Goal: Transaction & Acquisition: Obtain resource

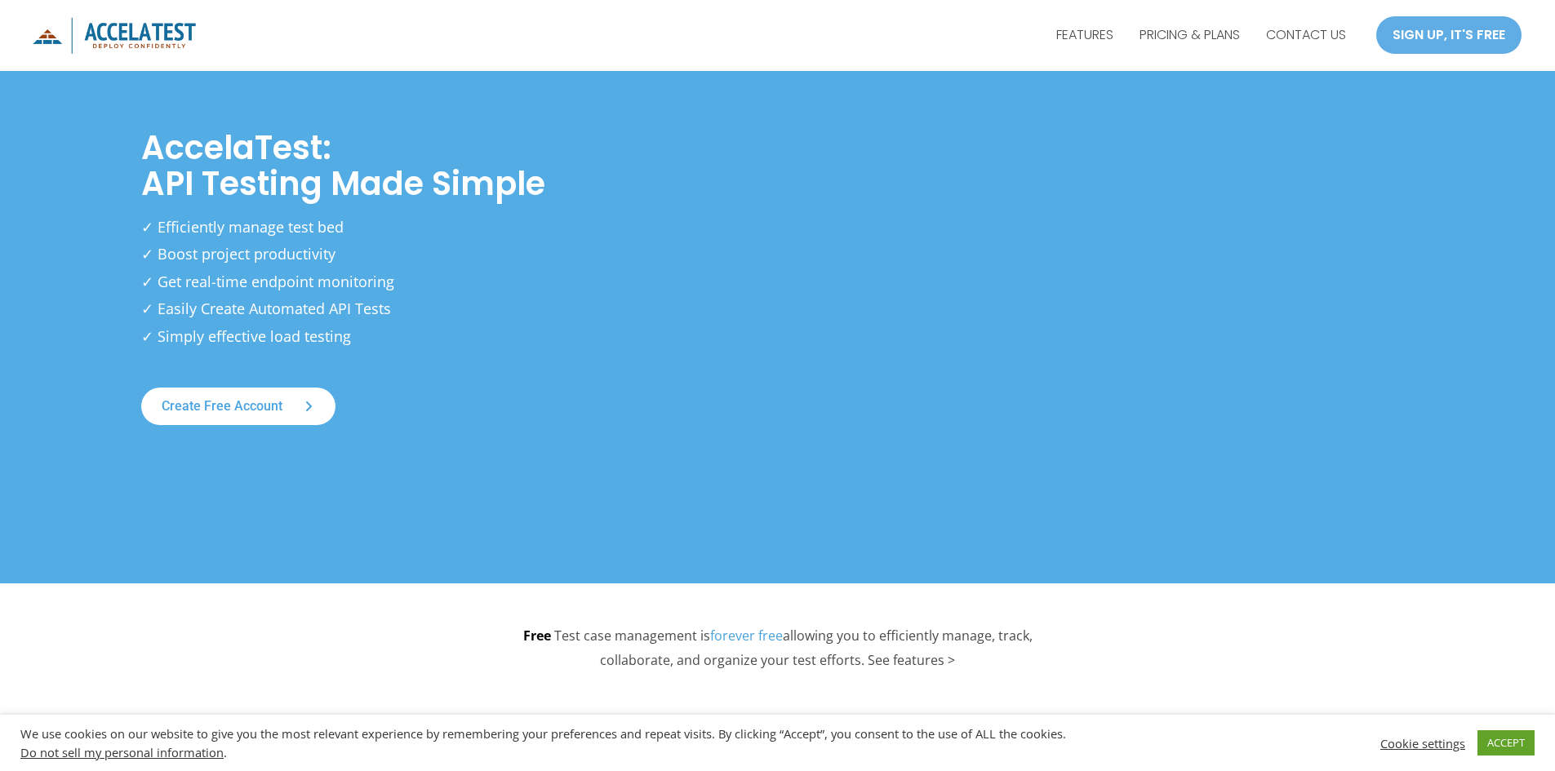
scroll to position [60, 0]
click at [1444, 31] on div "SIGN UP, IT'S FREE" at bounding box center [1448, 35] width 147 height 39
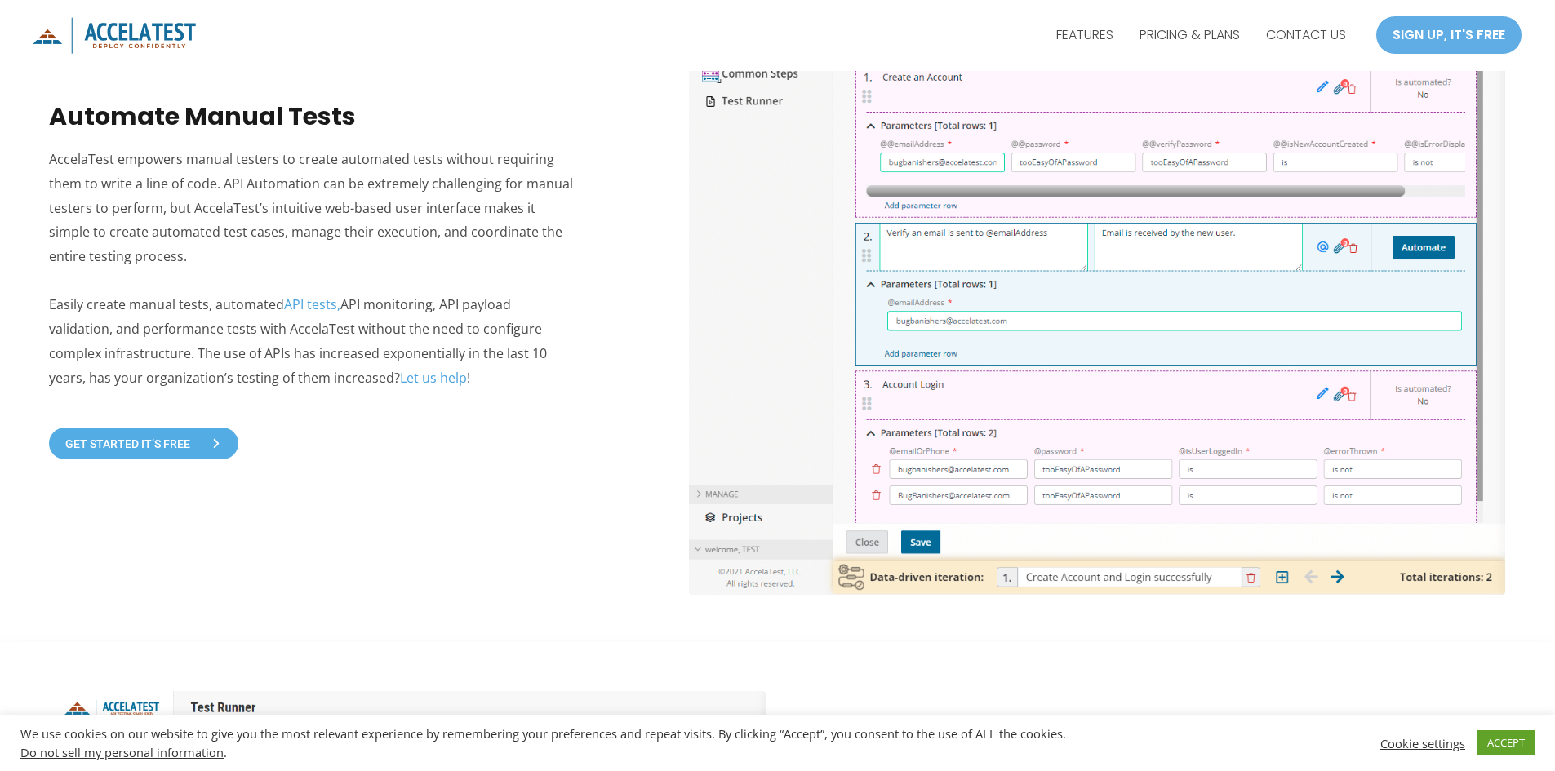
scroll to position [1448, 0]
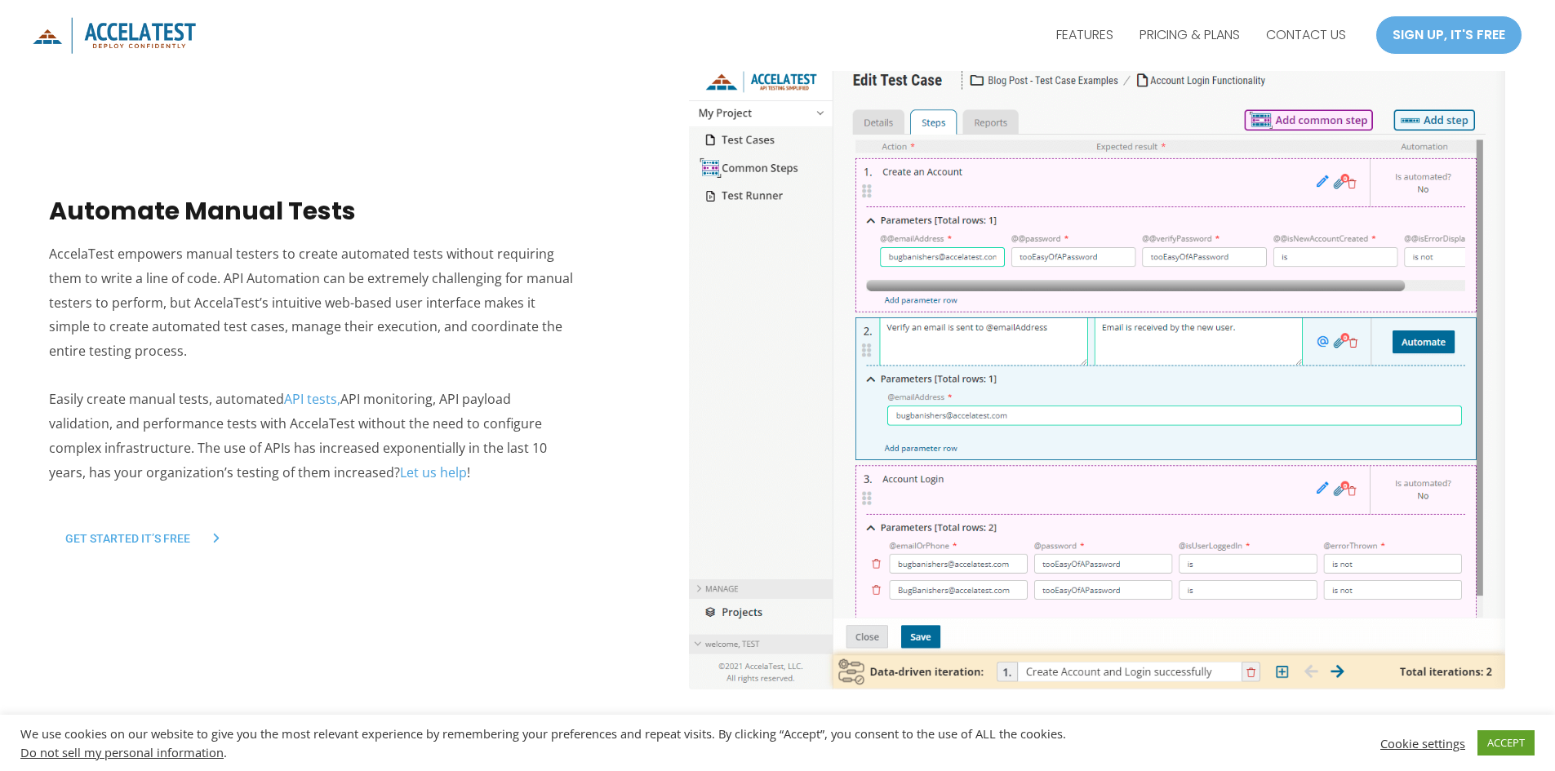
click at [73, 540] on span "GET STARTED IT’S FREE" at bounding box center [127, 538] width 125 height 11
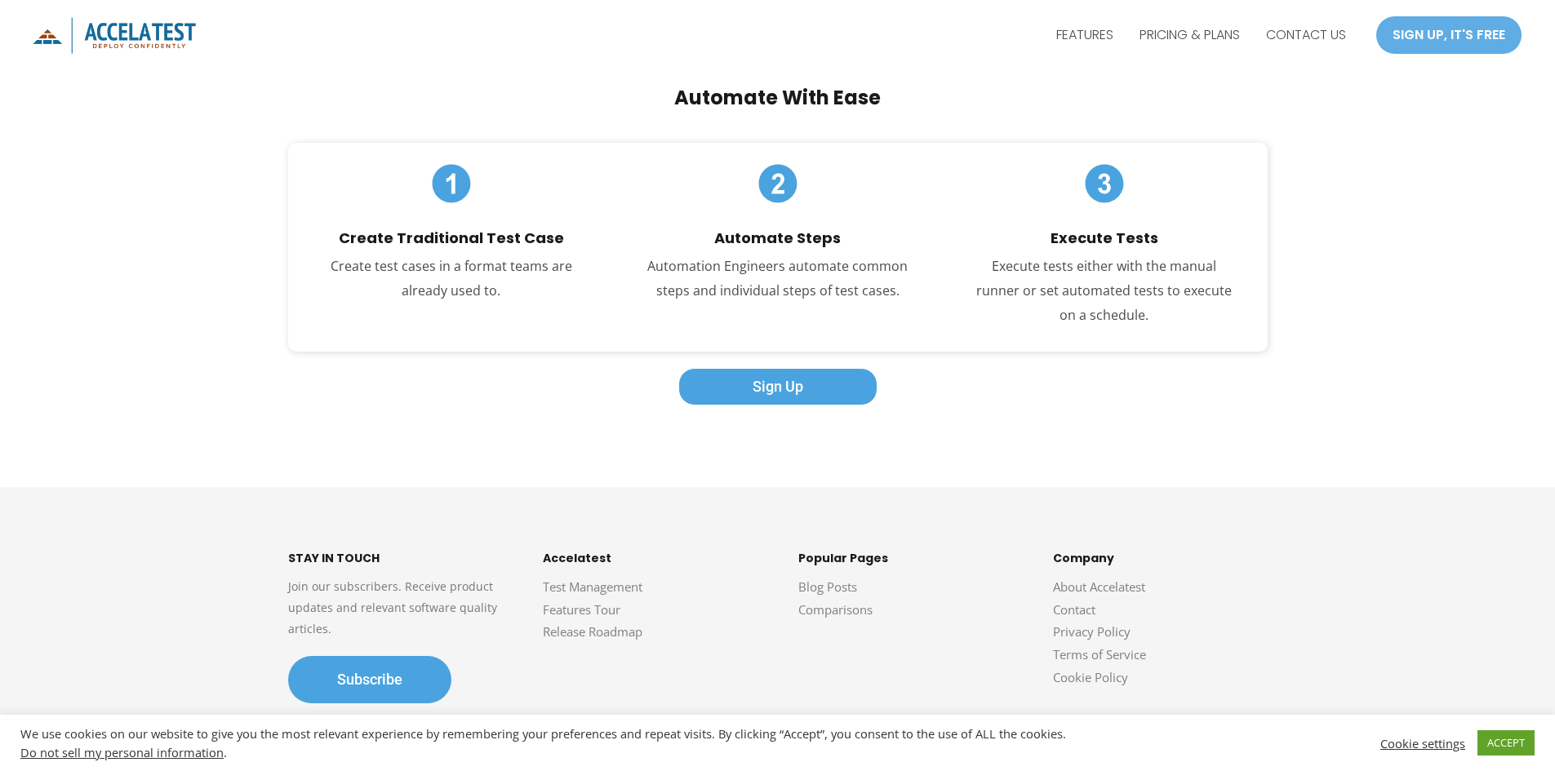
scroll to position [2918, 0]
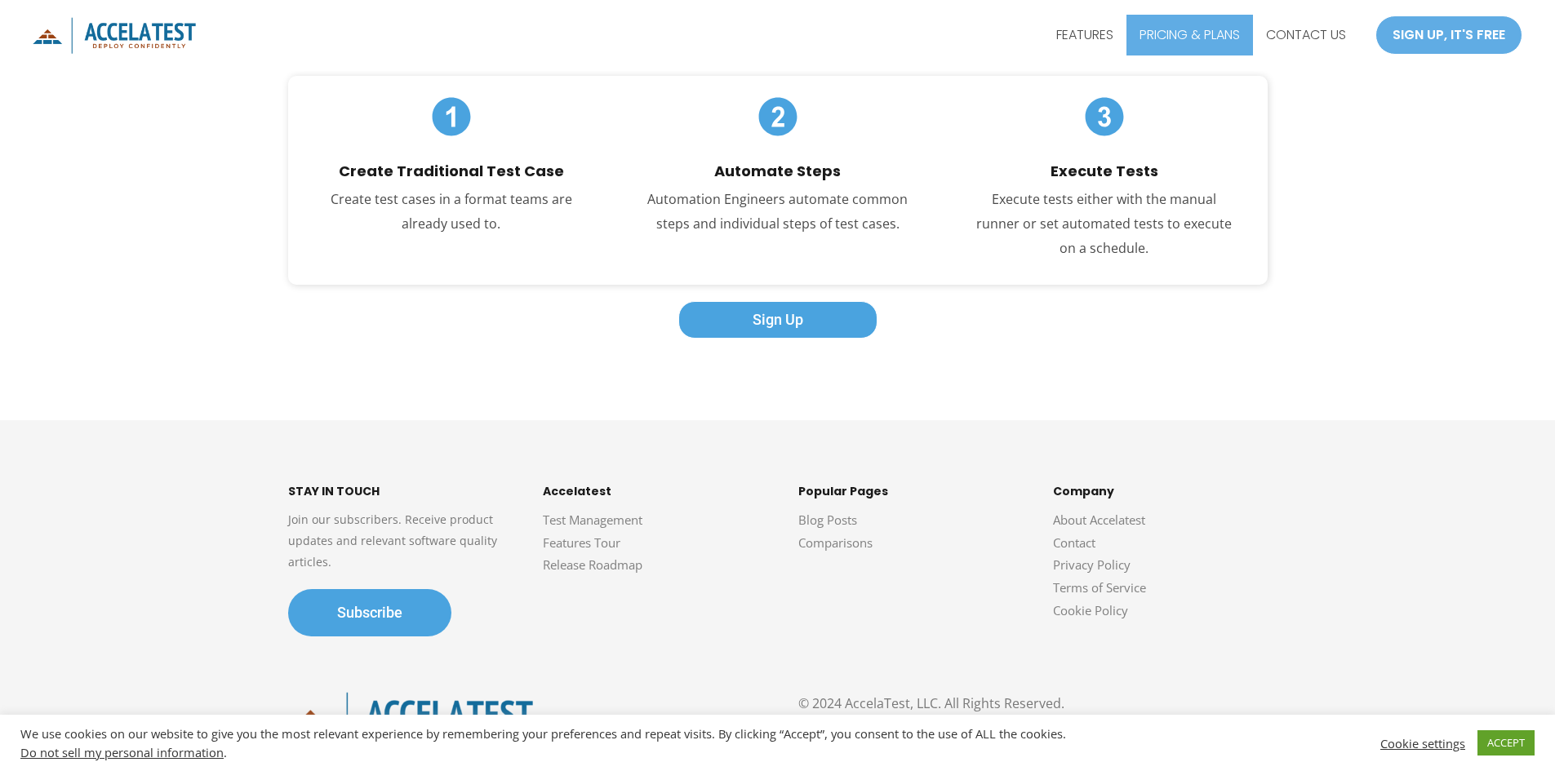
click at [1200, 20] on link "PRICING & PLANS" at bounding box center [1190, 35] width 127 height 41
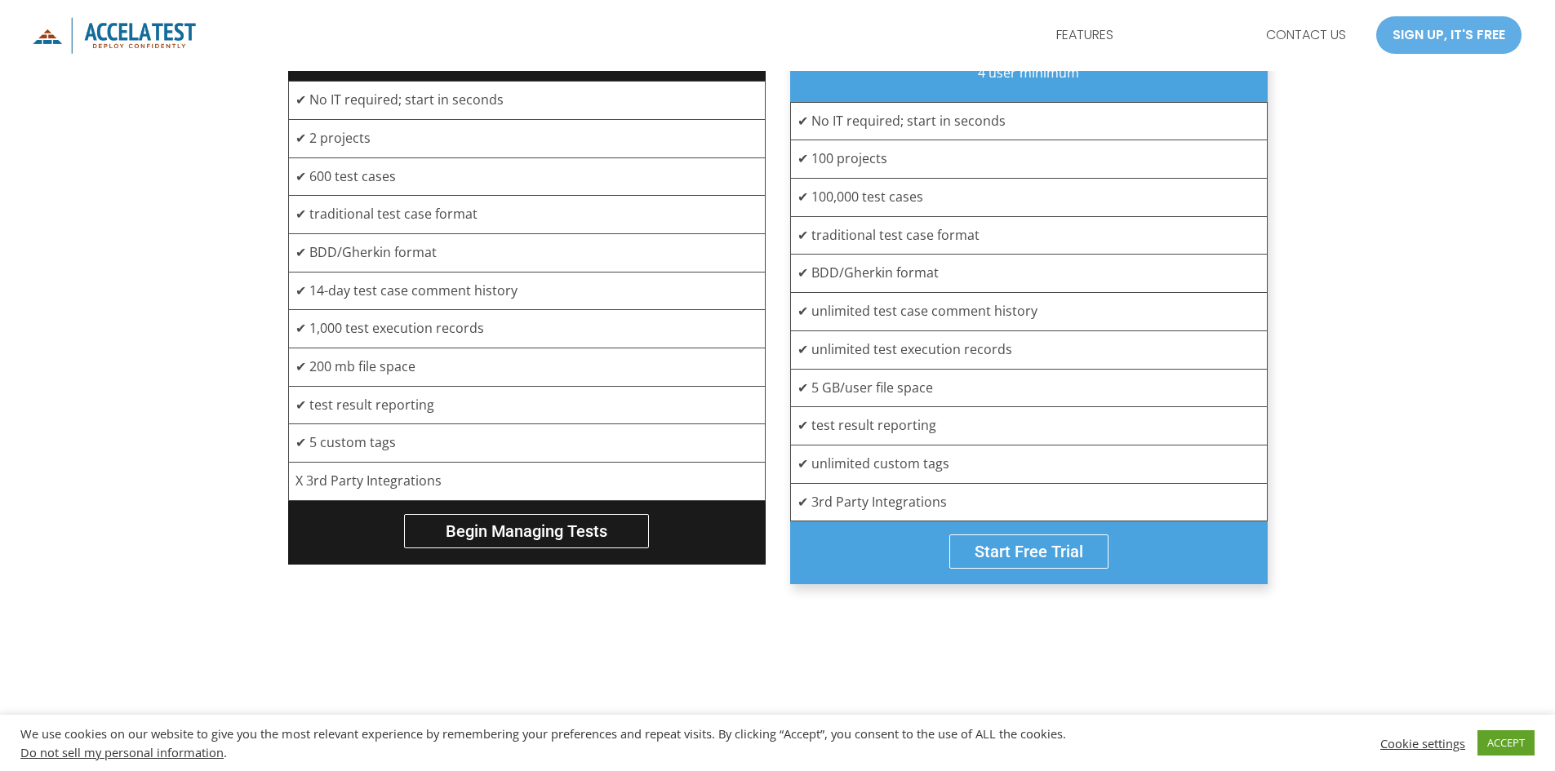
scroll to position [653, 0]
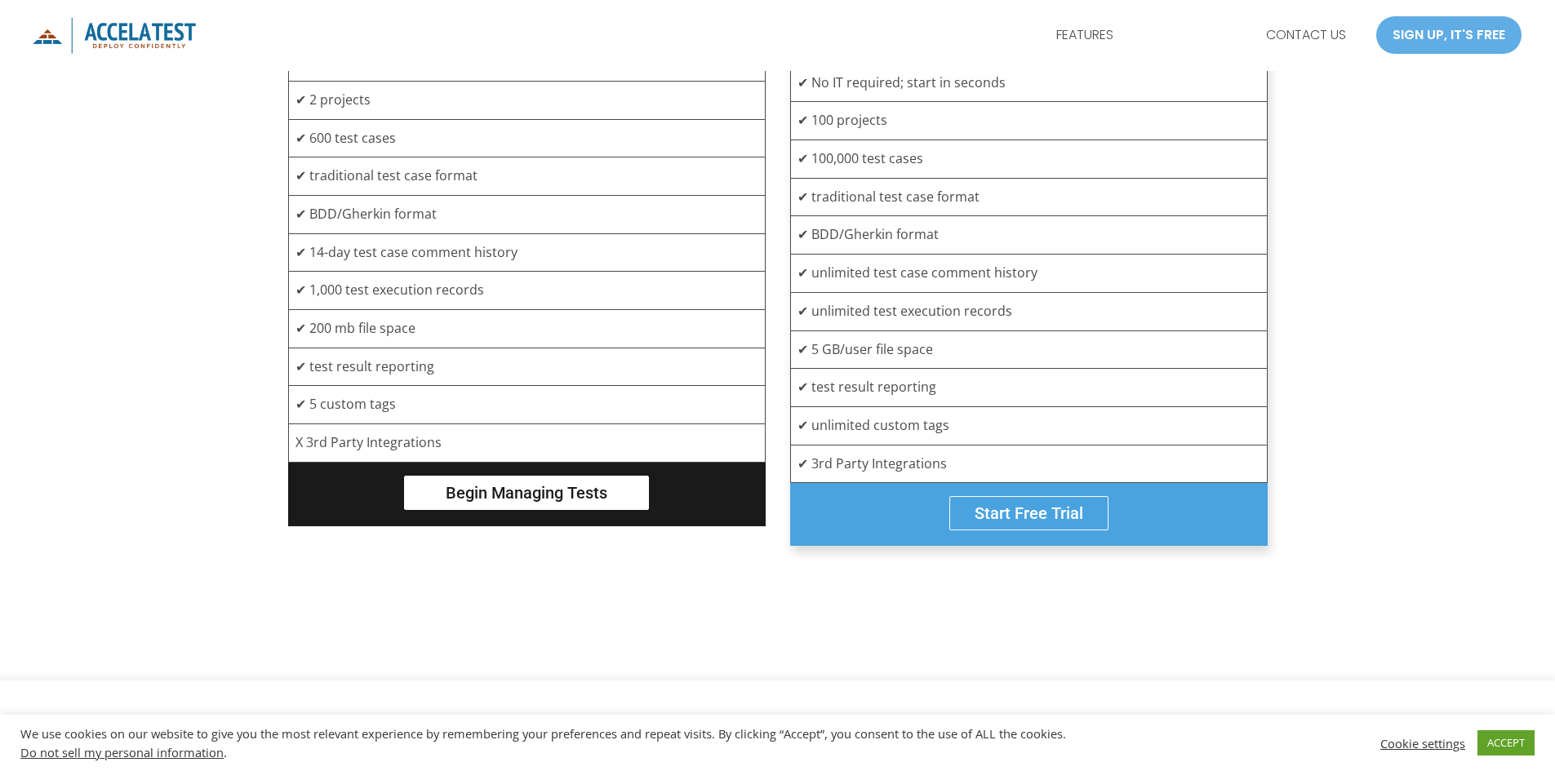
click at [505, 491] on span "Begin Managing tests" at bounding box center [527, 493] width 162 height 20
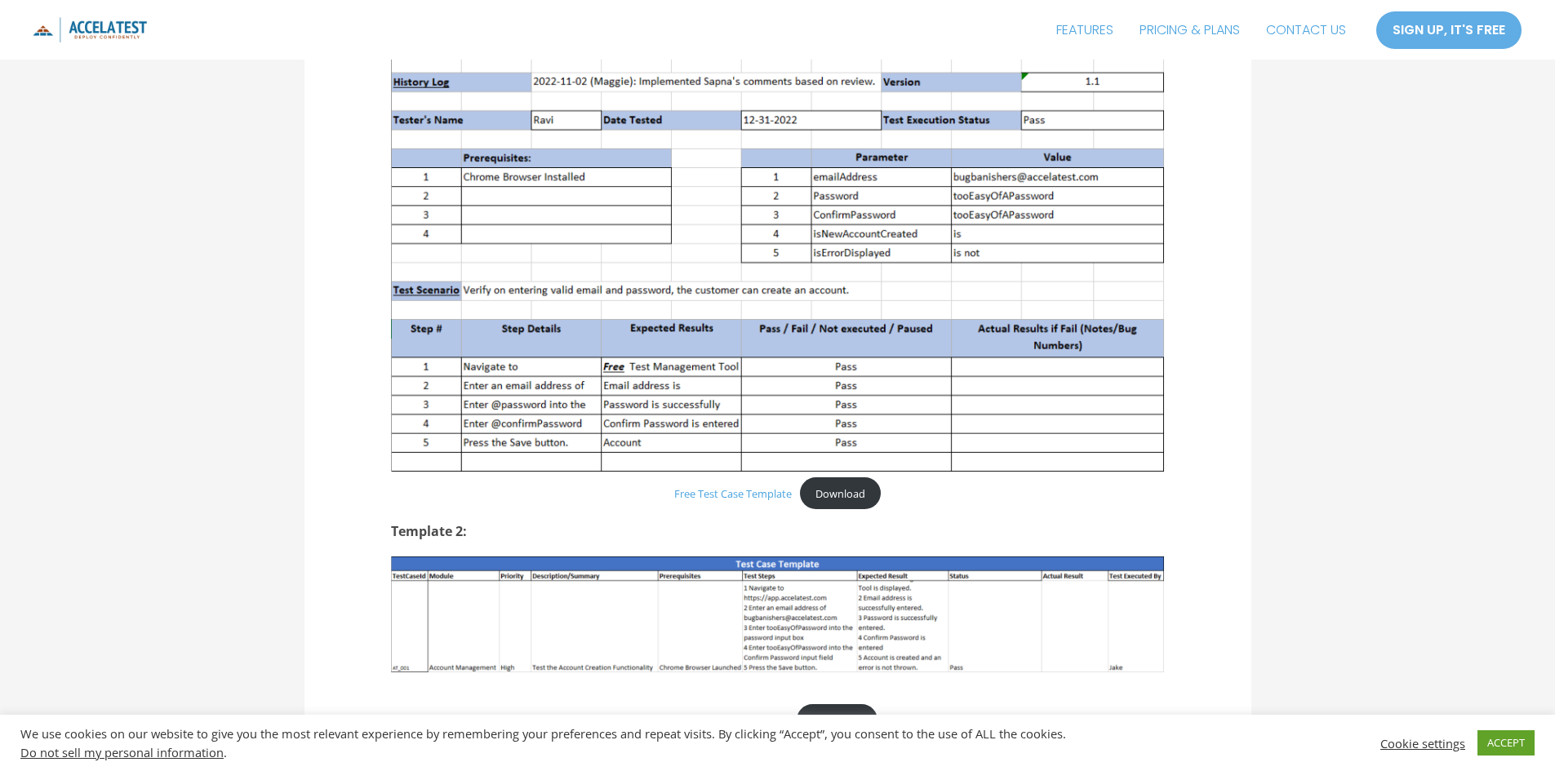
scroll to position [1714, 0]
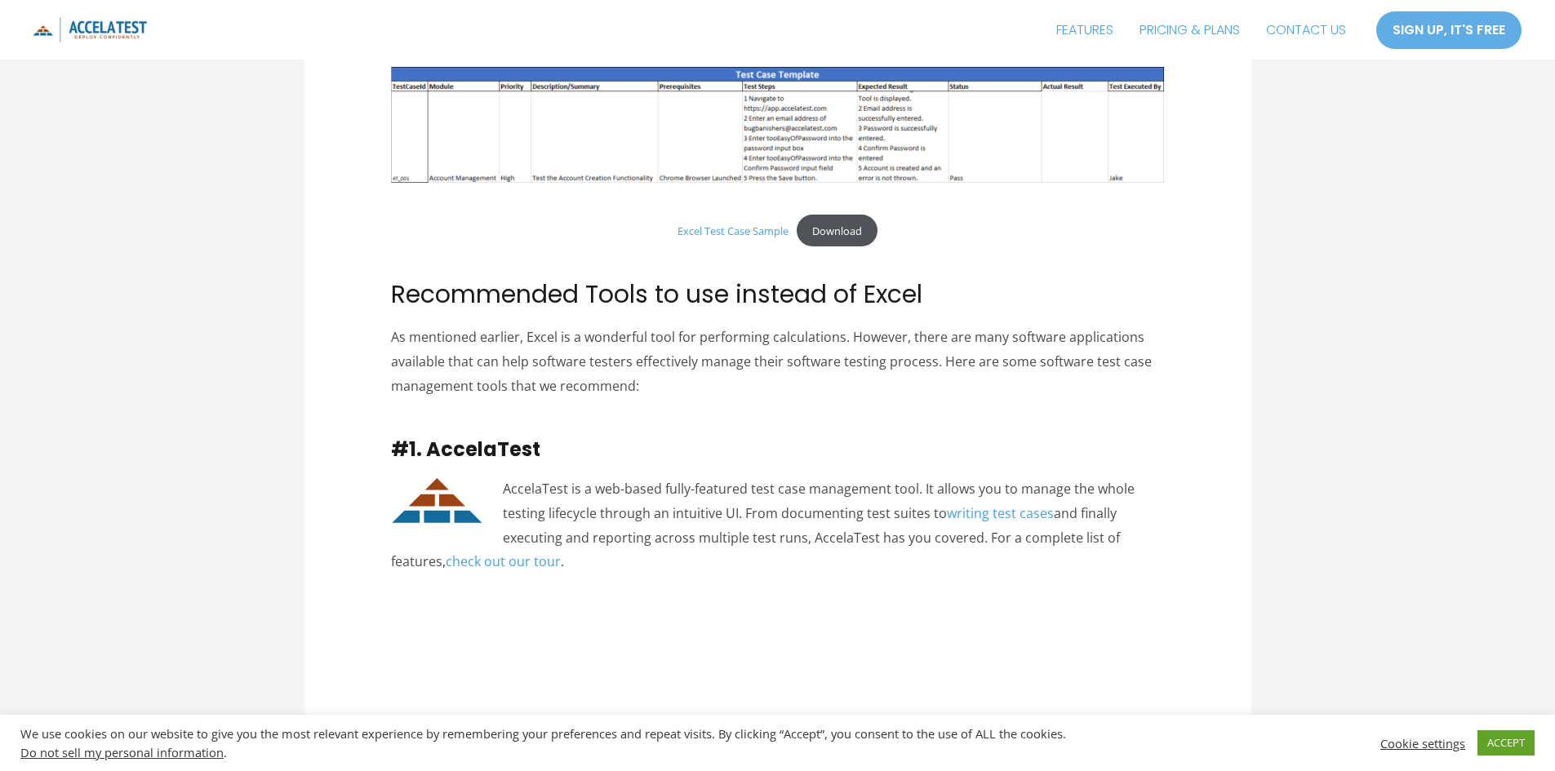
click at [858, 232] on link "Download" at bounding box center [837, 231] width 81 height 32
